Goal: Navigation & Orientation: Find specific page/section

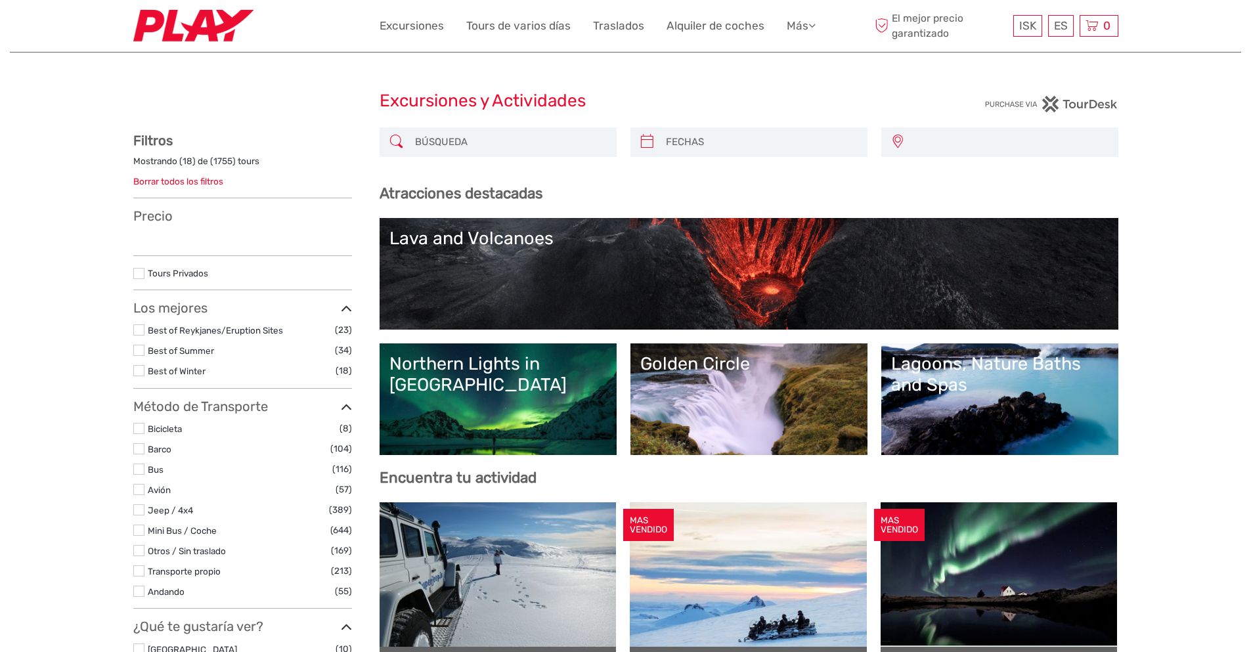
select select
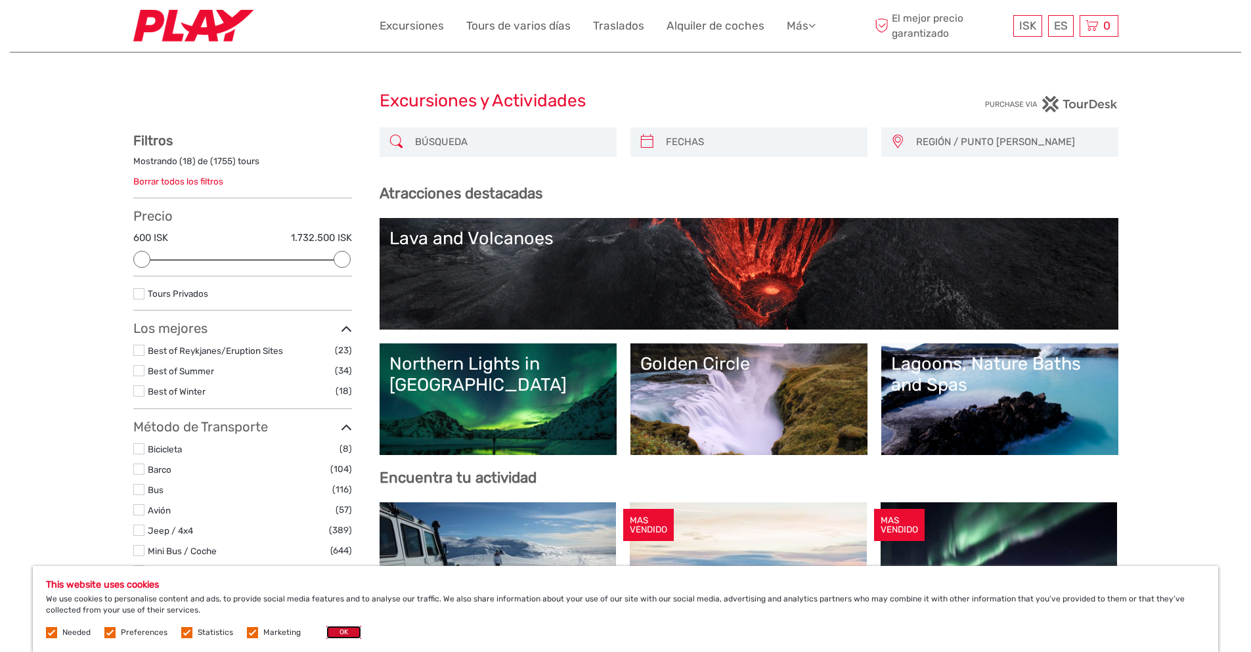
click at [333, 631] on button "OK" at bounding box center [343, 632] width 35 height 13
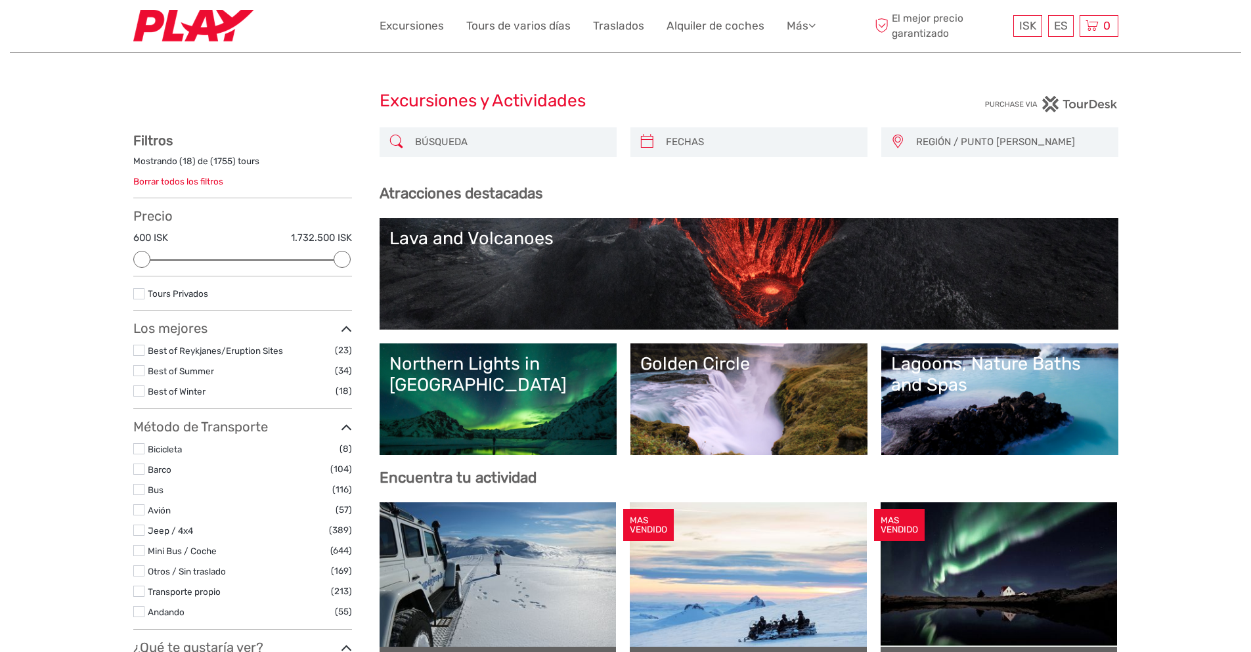
click at [181, 18] on img at bounding box center [193, 26] width 120 height 32
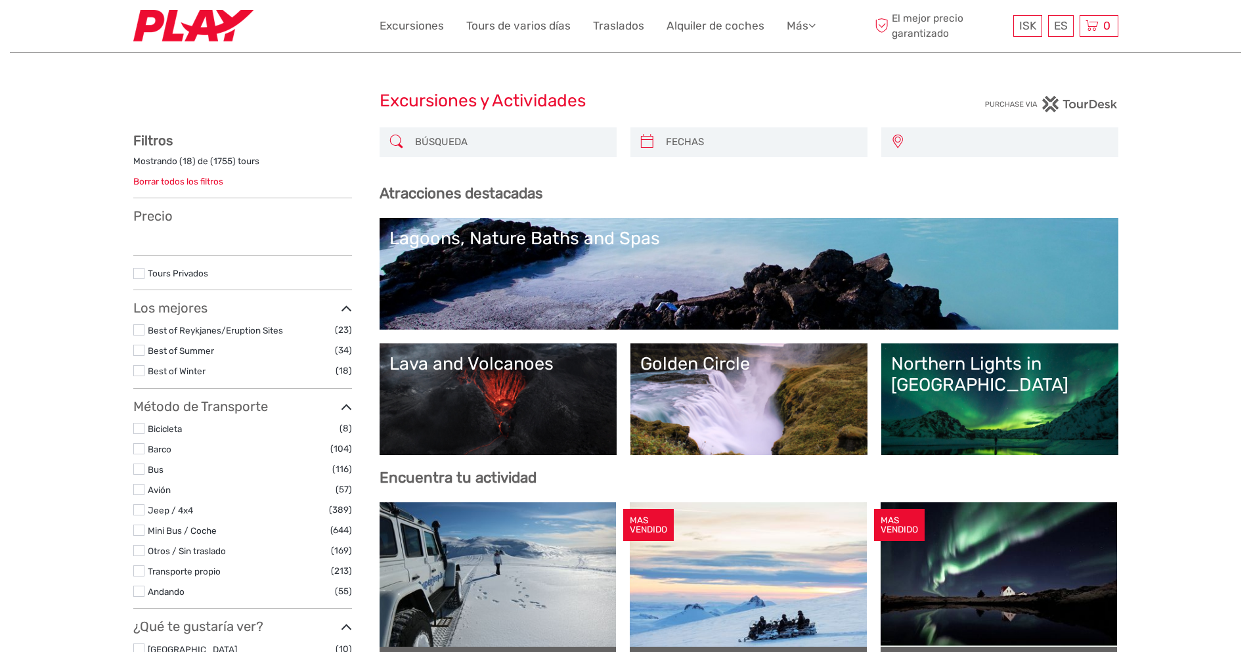
select select
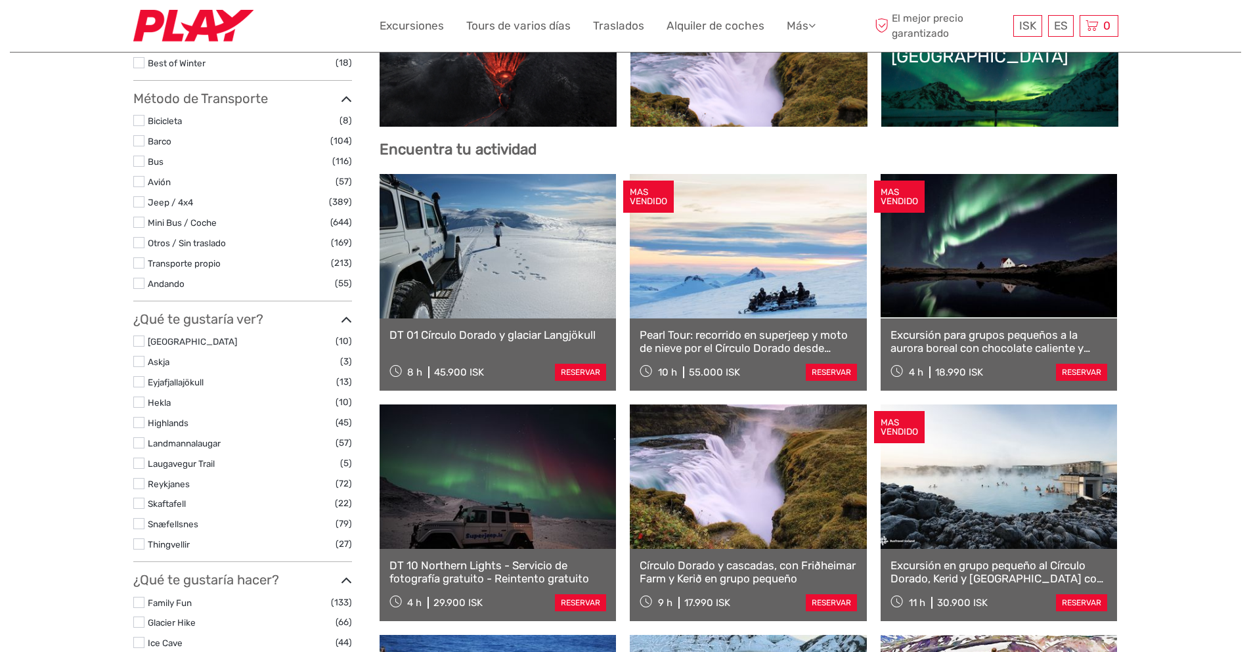
scroll to position [394, 0]
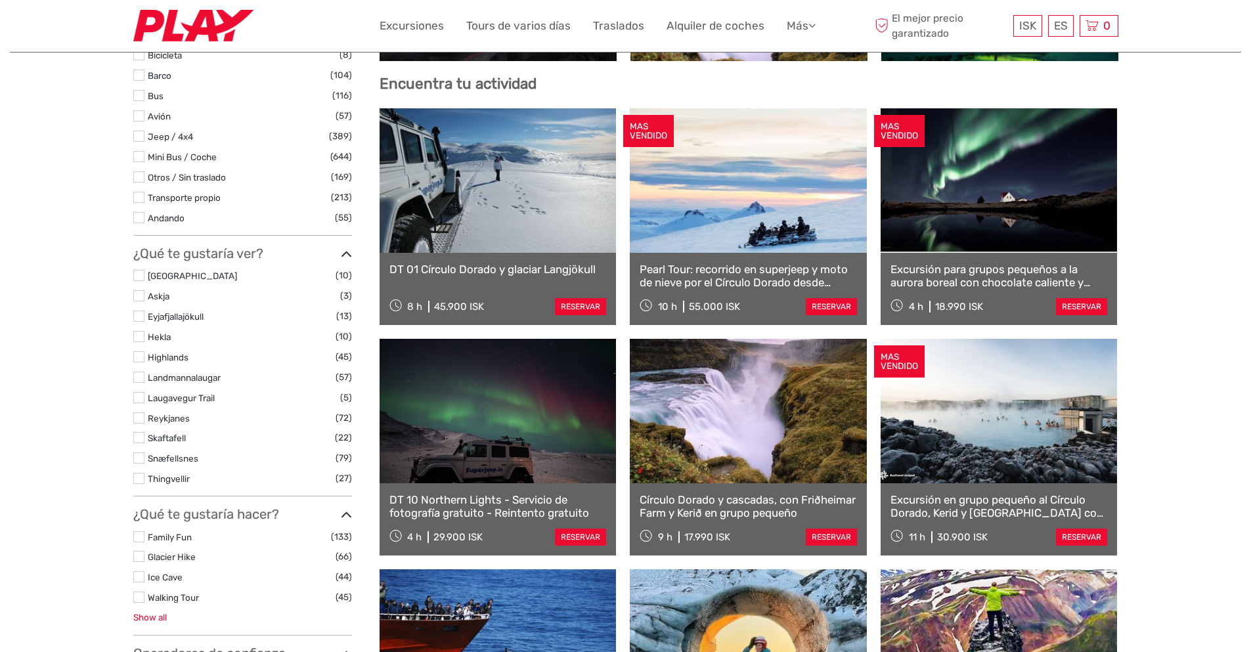
click at [149, 619] on link "Show all" at bounding box center [150, 617] width 34 height 11
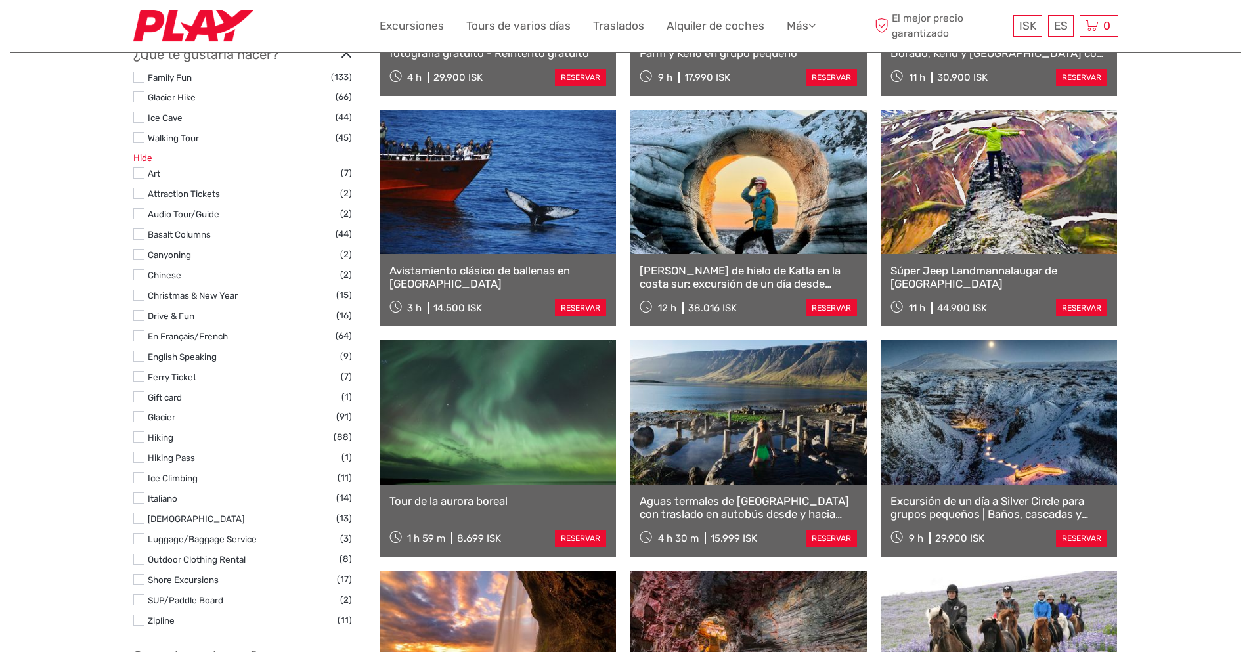
scroll to position [985, 0]
